Goal: Transaction & Acquisition: Purchase product/service

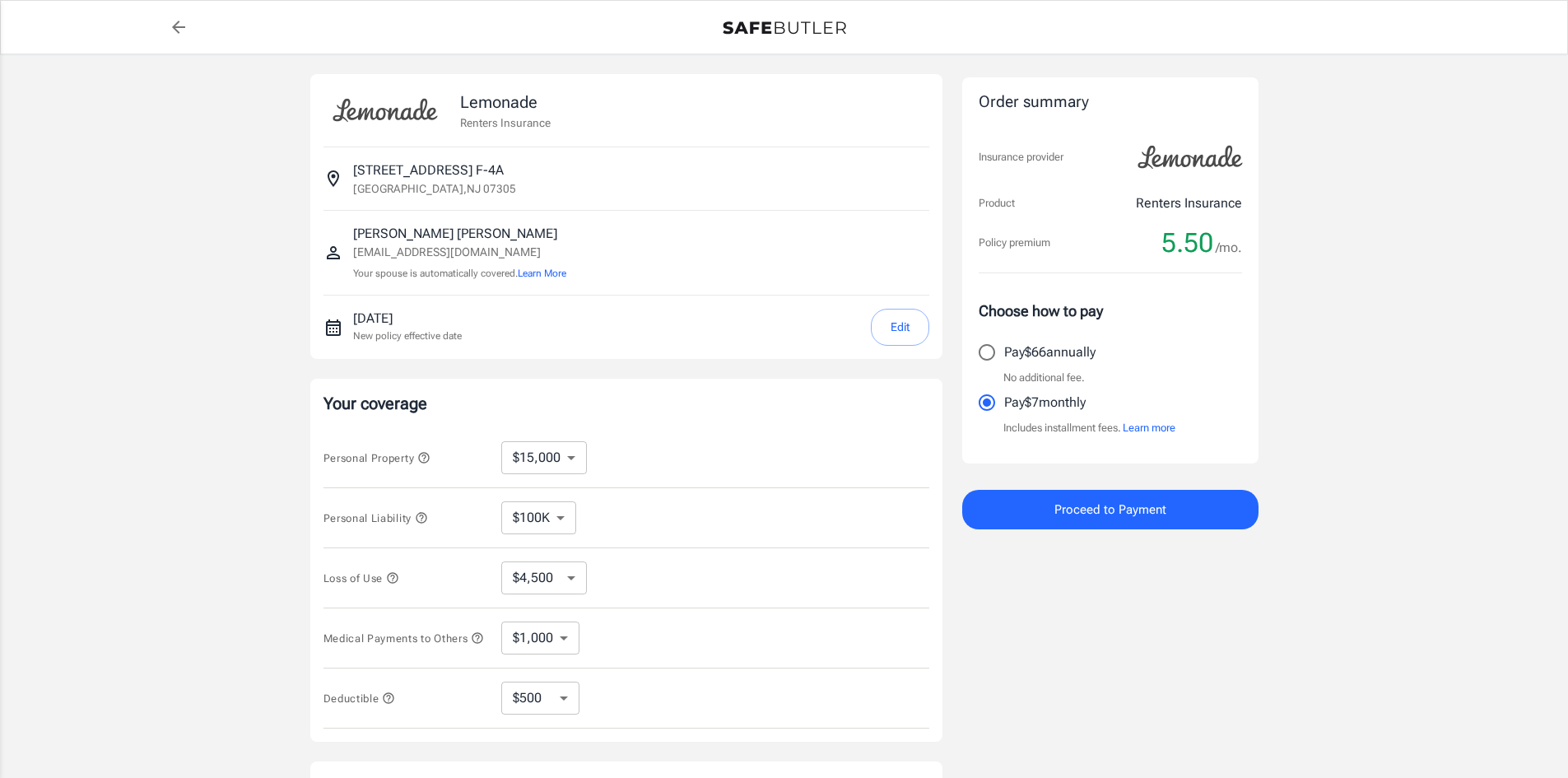
select select "15000"
select select "500"
click at [1054, 516] on span "Proceed to Payment" at bounding box center [1110, 510] width 112 height 22
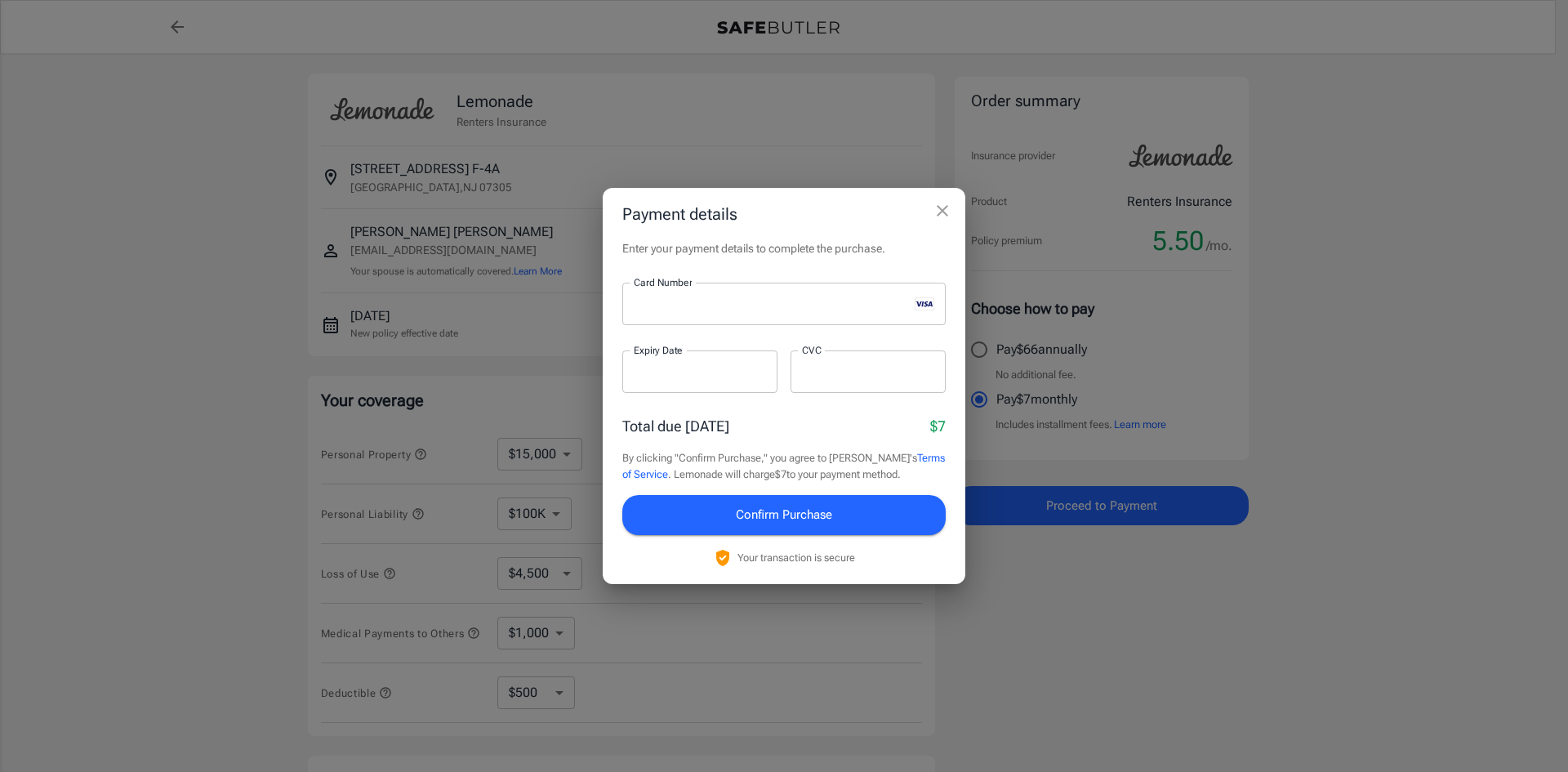
click at [827, 358] on div at bounding box center [868, 371] width 155 height 42
click at [827, 359] on div at bounding box center [868, 371] width 155 height 42
click at [720, 523] on button "Confirm Purchase" at bounding box center [784, 515] width 323 height 39
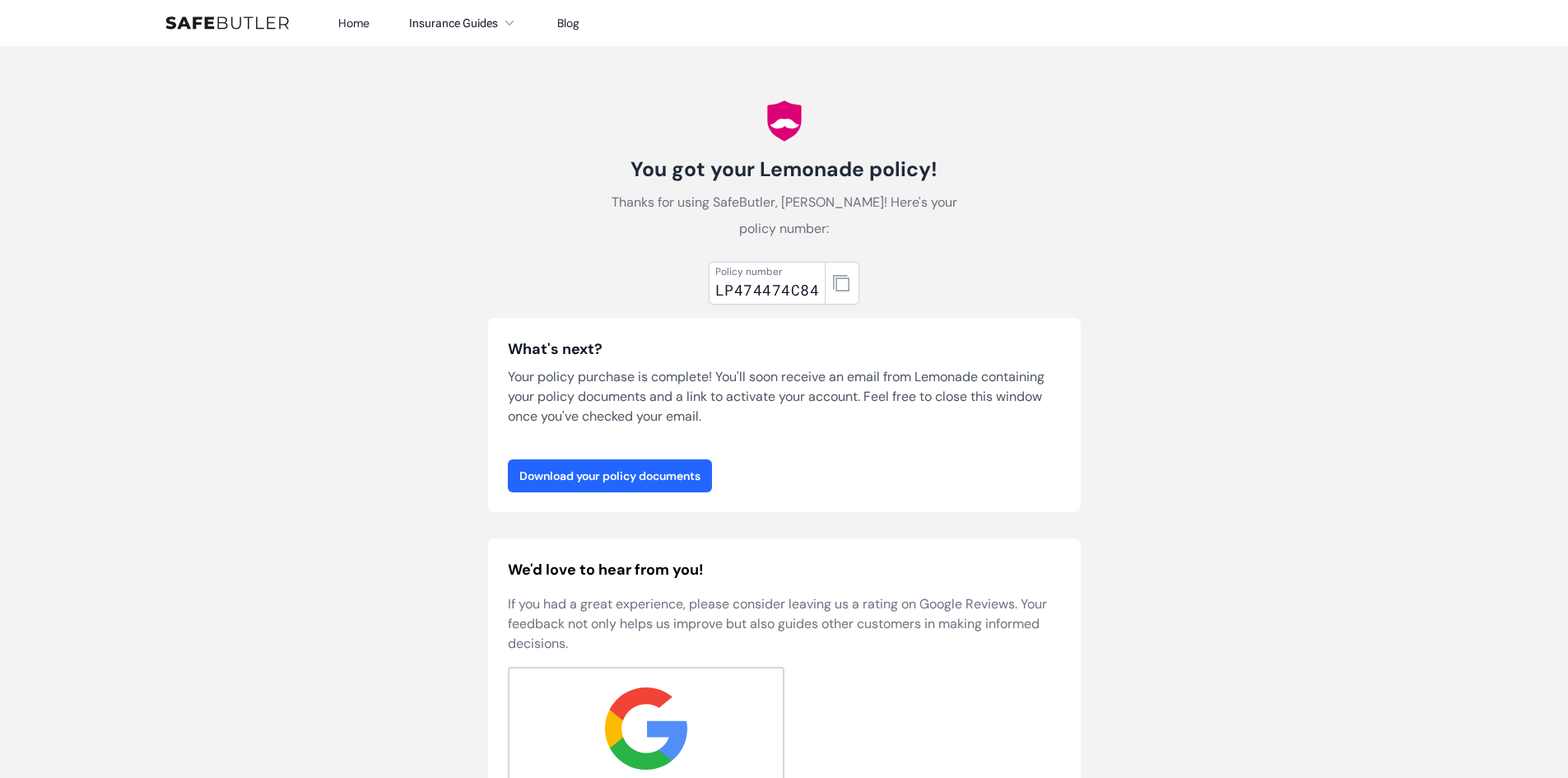
click at [668, 484] on link "Download your policy documents" at bounding box center [609, 475] width 204 height 33
